Goal: Task Accomplishment & Management: Manage account settings

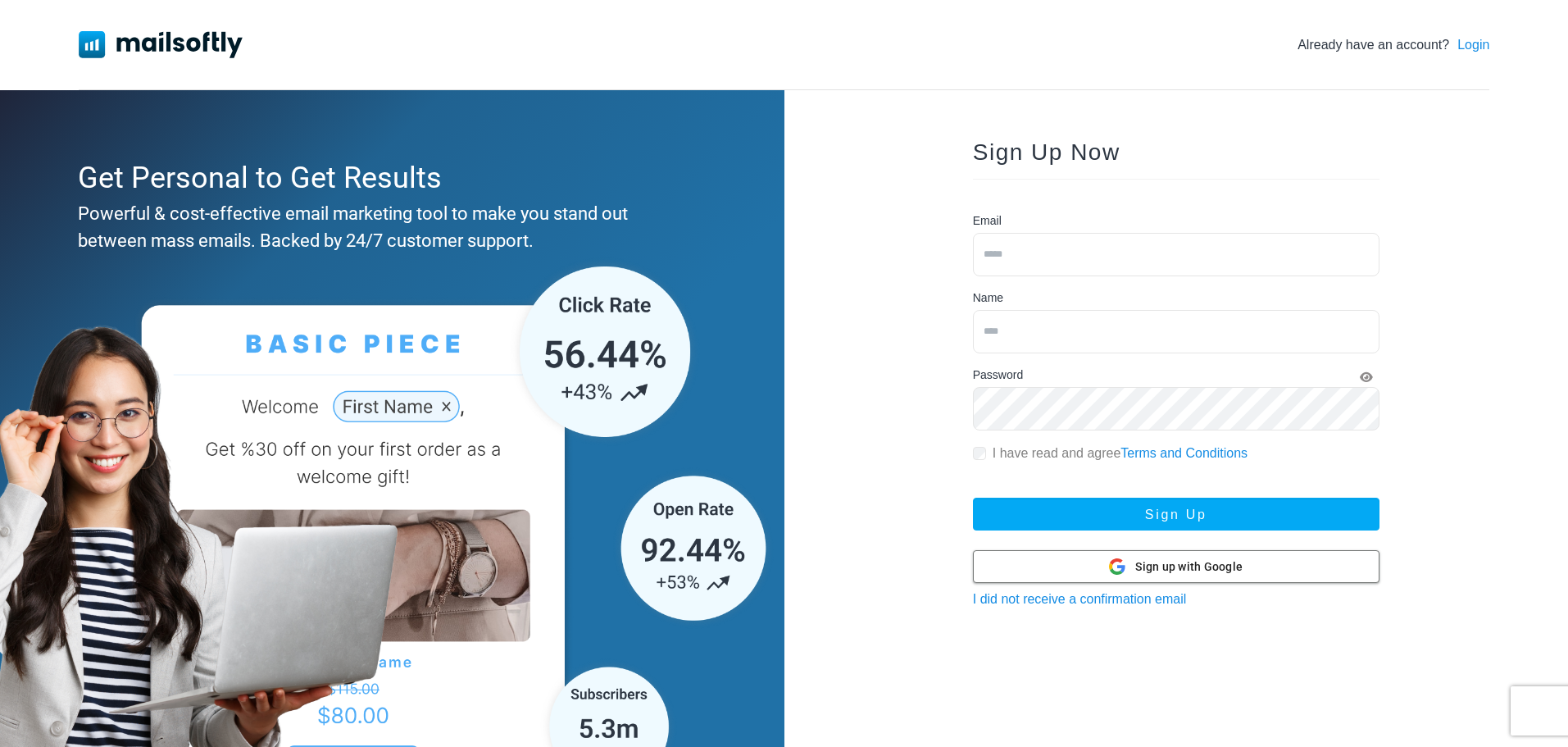
click at [1194, 577] on div "Sign up with Google Sign up with Google" at bounding box center [1176, 566] width 133 height 31
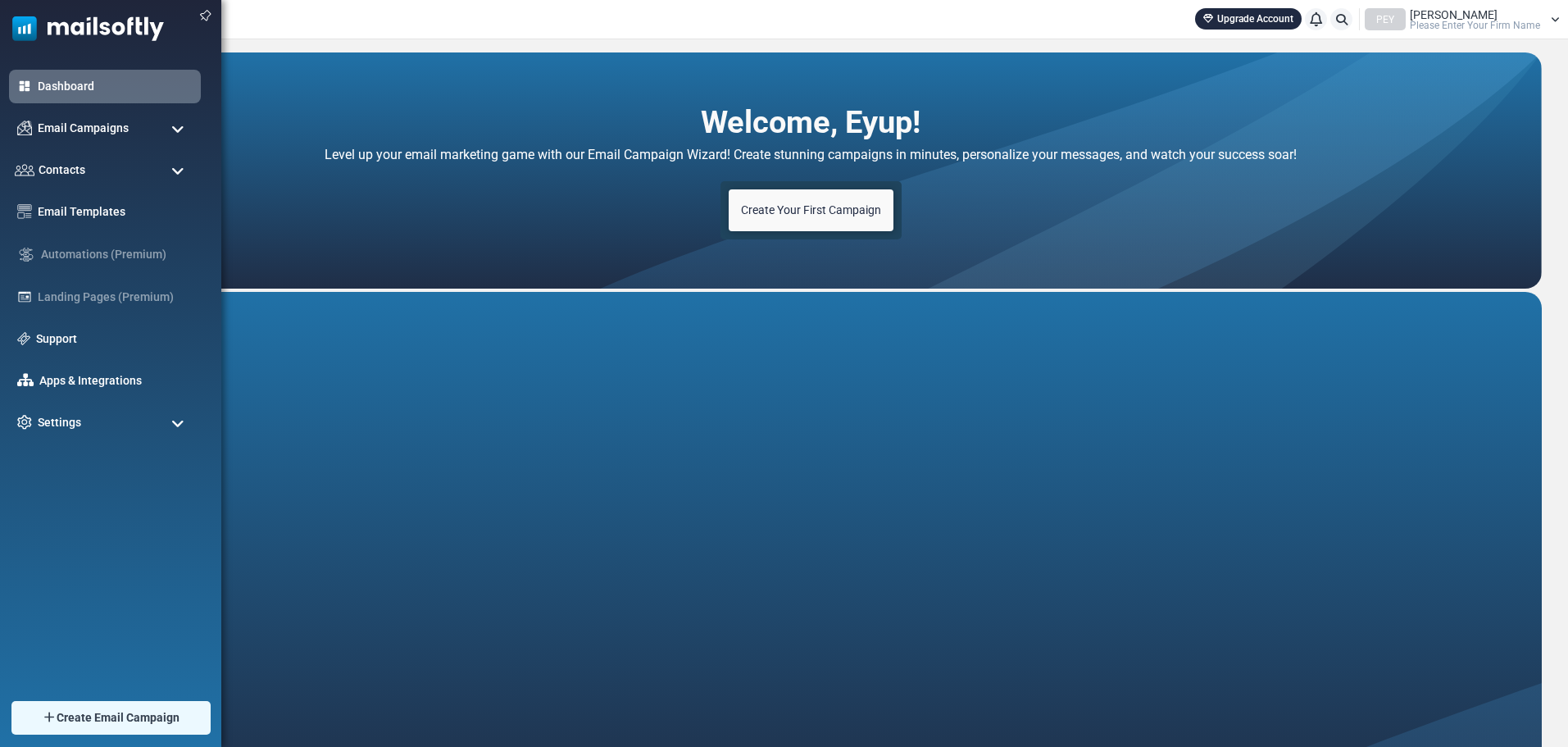
click at [11, 153] on li "Contacts Contacts Contact Lists Suppression List Subscribers Unsubscribes Forms…" at bounding box center [104, 170] width 192 height 34
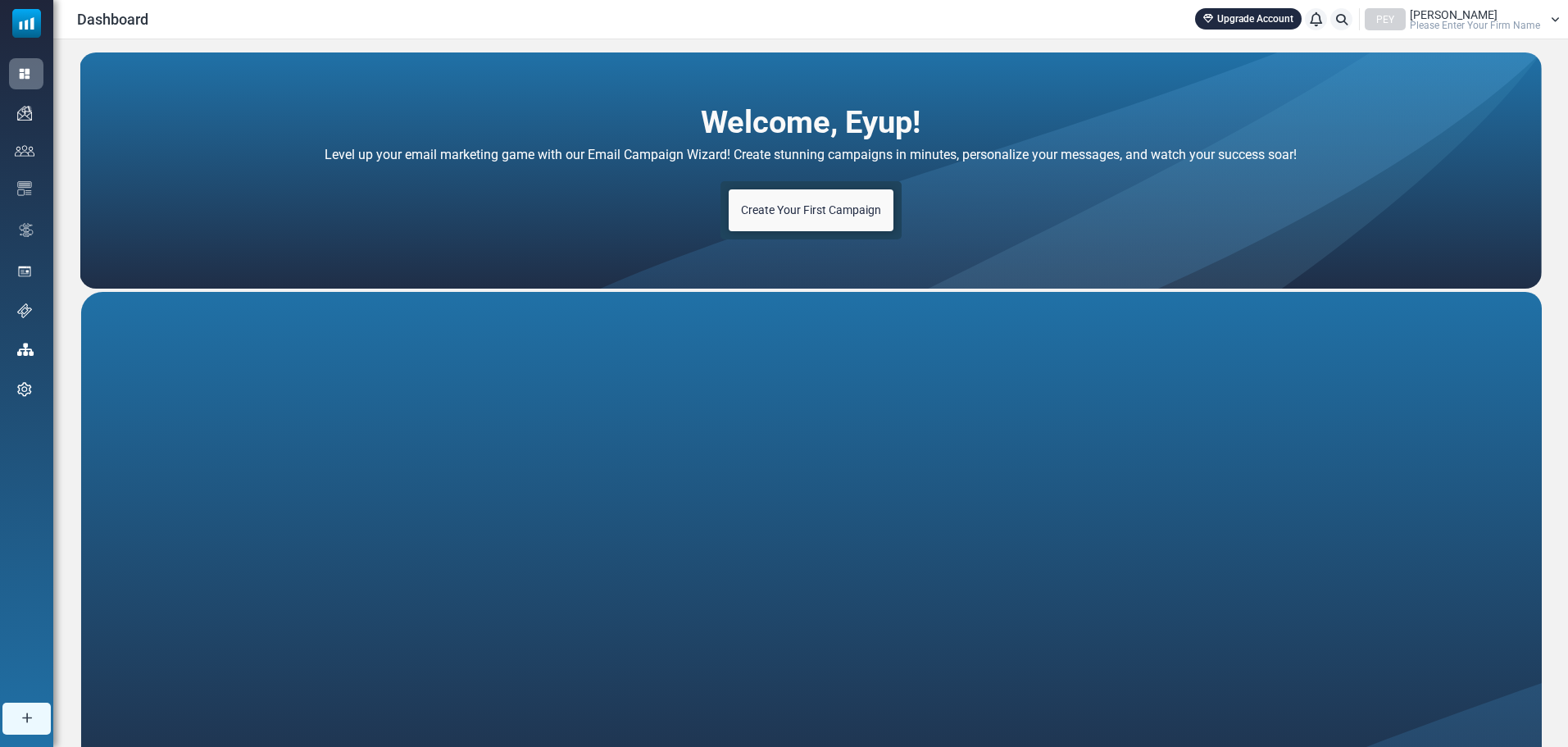
click at [1480, 9] on div "[PERSON_NAME] Please Enter Your Firm Name" at bounding box center [1474, 19] width 130 height 21
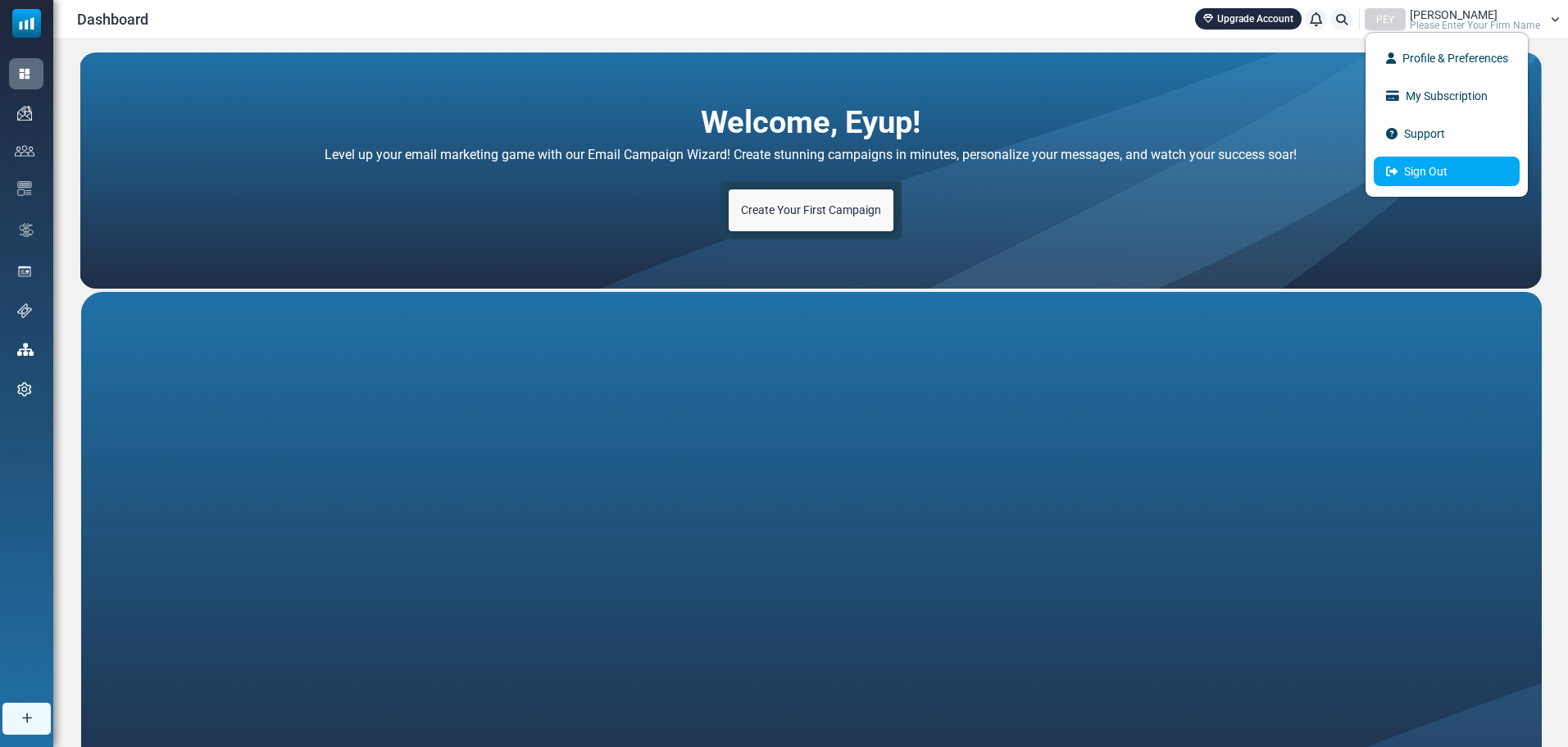
click at [1431, 164] on link "Sign Out" at bounding box center [1446, 171] width 146 height 29
